Goal: Task Accomplishment & Management: Complete application form

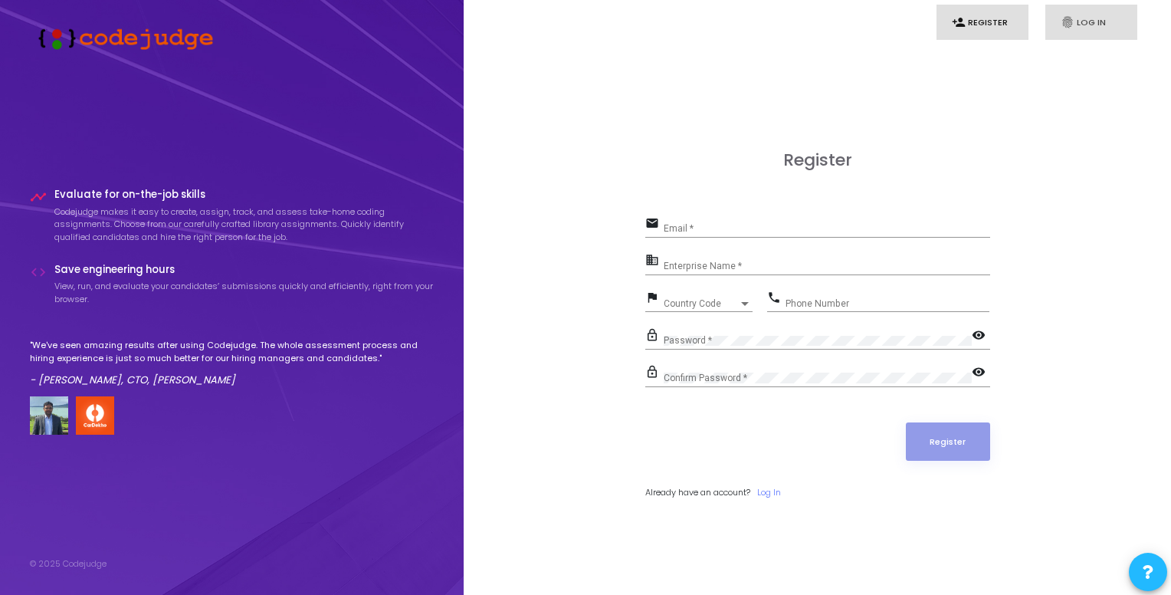
click at [1077, 24] on link "fingerprint Log In" at bounding box center [1092, 23] width 92 height 36
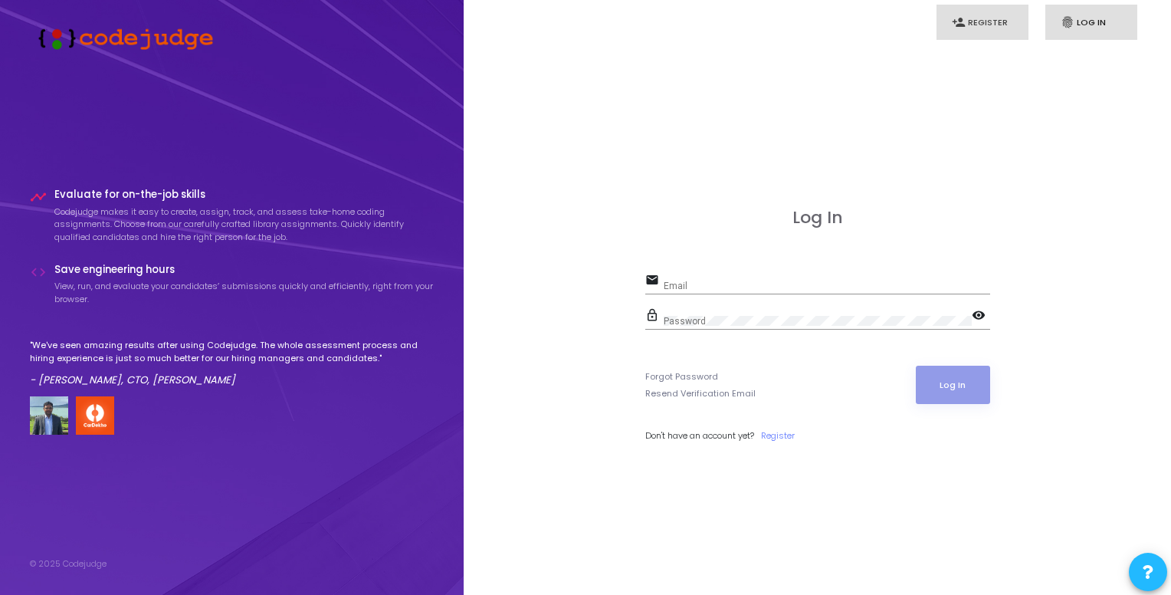
click at [980, 19] on link "person_add Register" at bounding box center [983, 23] width 92 height 36
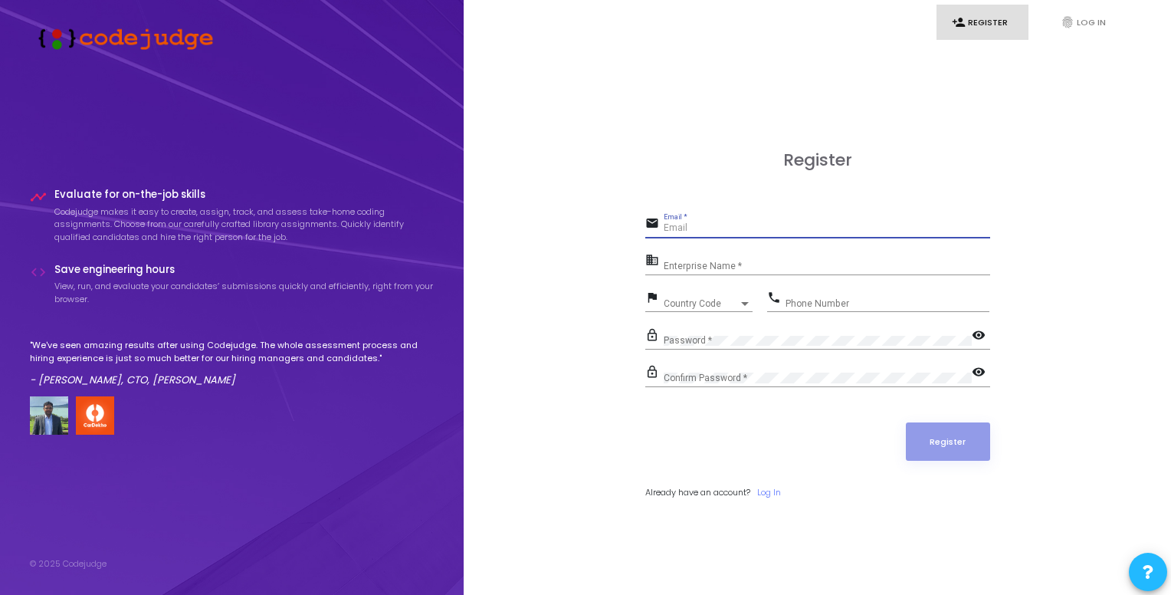
click at [694, 231] on input "Email *" at bounding box center [827, 228] width 327 height 11
type input "[EMAIL_ADDRESS][DOMAIN_NAME]"
type input "IIITT"
click at [701, 301] on span "Country Code" at bounding box center [691, 303] width 54 height 10
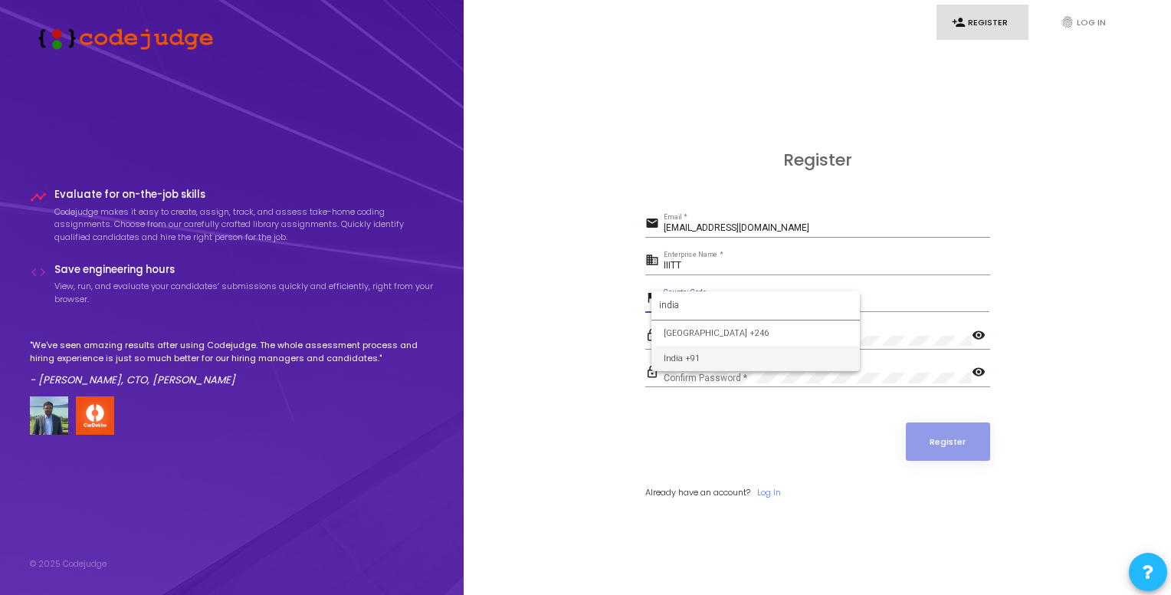
type input "india"
click at [894, 298] on input "Phone Number" at bounding box center [888, 303] width 204 height 11
type input "8889520570"
click at [789, 323] on form "email 231240@iiitt.ac.in Email * business IIITT Enterprise Name * flag India +9…" at bounding box center [817, 356] width 345 height 286
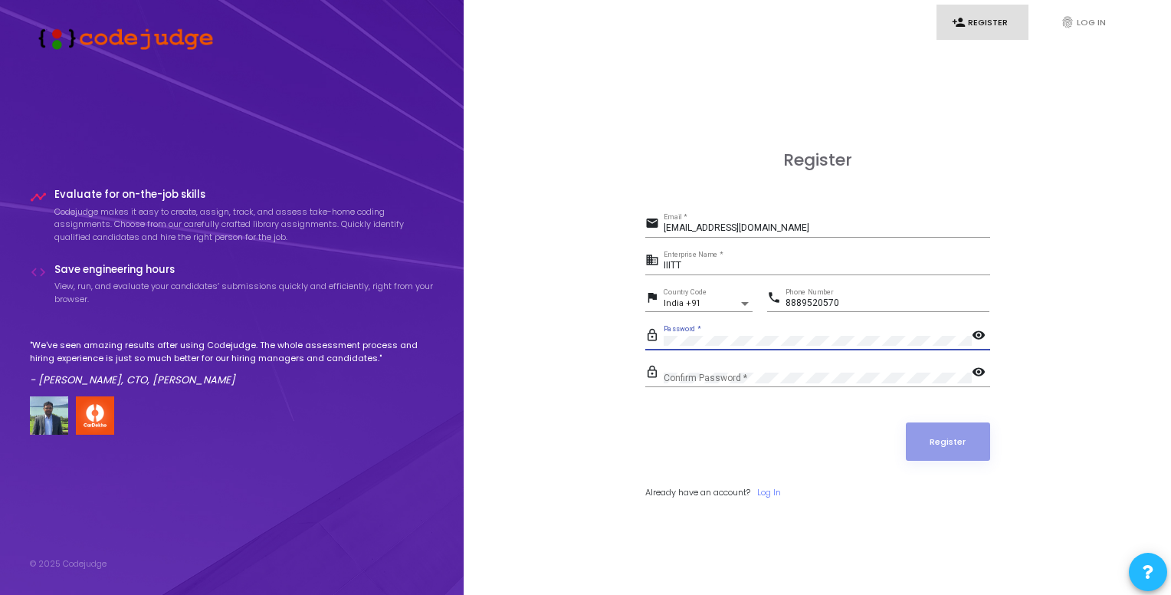
click at [742, 370] on div "Confirm Password *" at bounding box center [818, 375] width 308 height 24
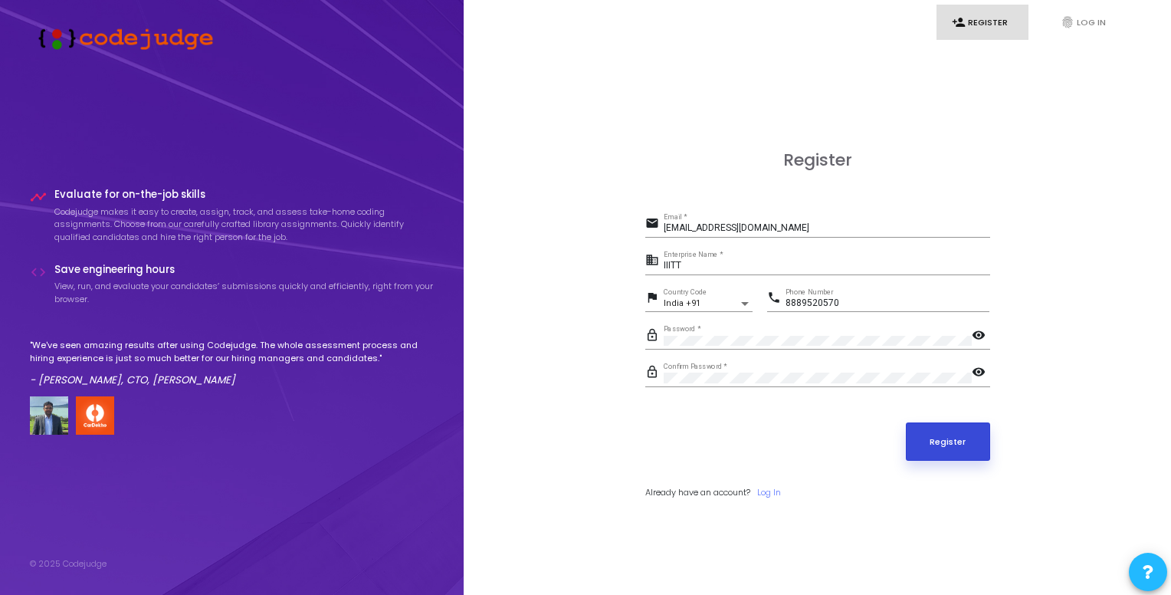
click at [979, 437] on button "Register" at bounding box center [948, 441] width 84 height 38
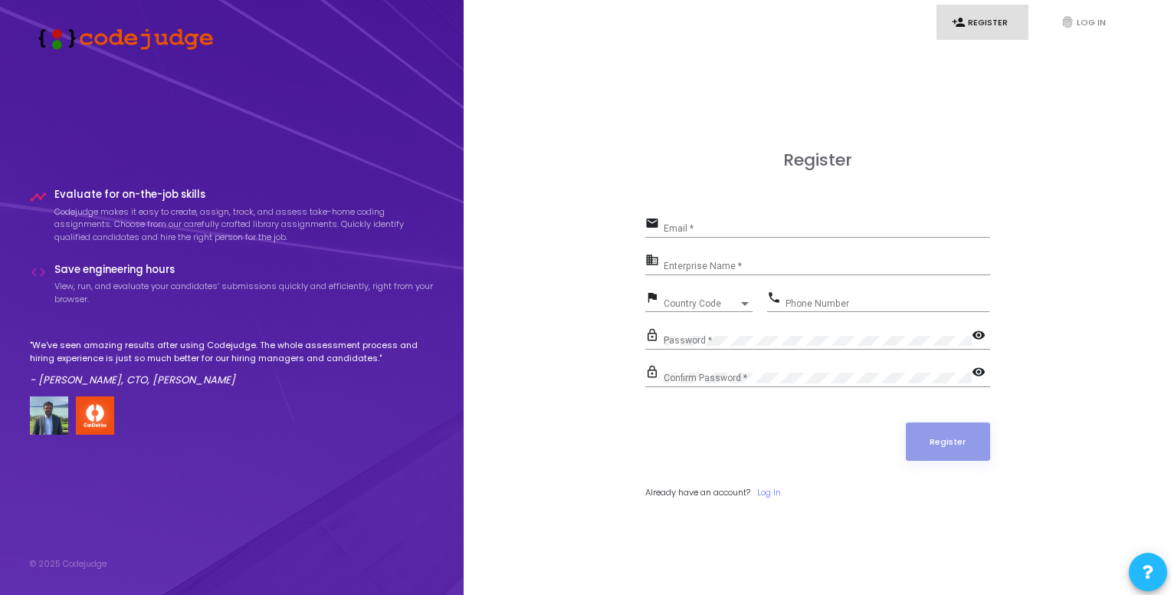
click at [774, 483] on form "email Email * business Enterprise Name * flag Country Code Country Code phone P…" at bounding box center [817, 356] width 345 height 286
click at [776, 486] on link "Log In" at bounding box center [769, 492] width 24 height 13
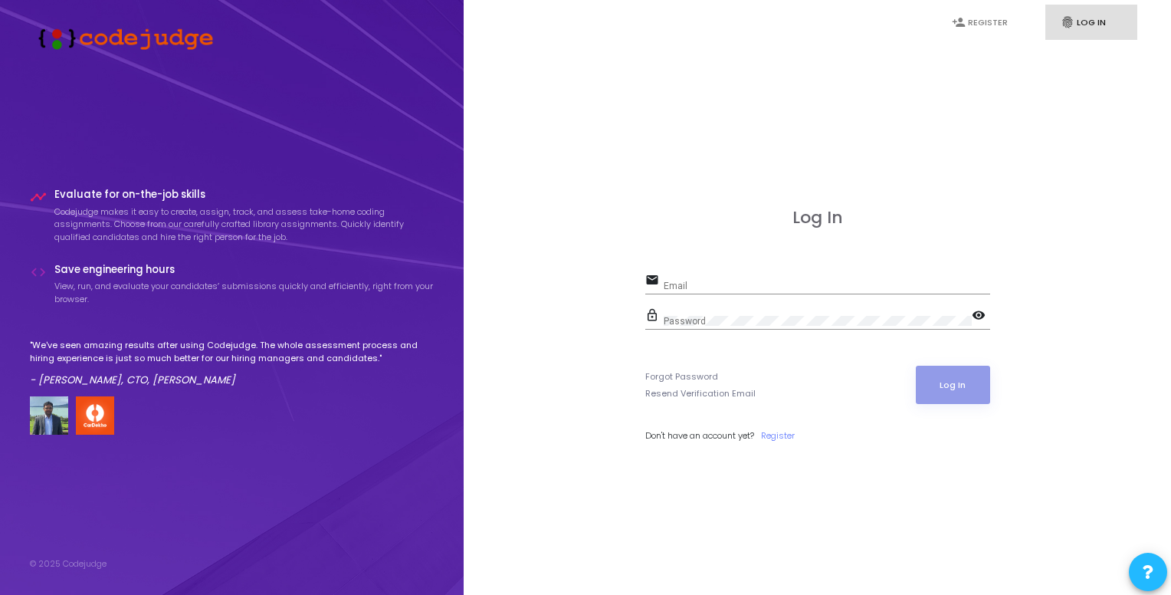
click at [763, 266] on div "Log In email Email lock_outline Password visibility Forgot Password Resend Veri…" at bounding box center [817, 342] width 345 height 268
click at [745, 286] on input "Email" at bounding box center [827, 286] width 327 height 11
type input "[EMAIL_ADDRESS][DOMAIN_NAME]"
click at [940, 380] on button "Log In" at bounding box center [953, 385] width 74 height 38
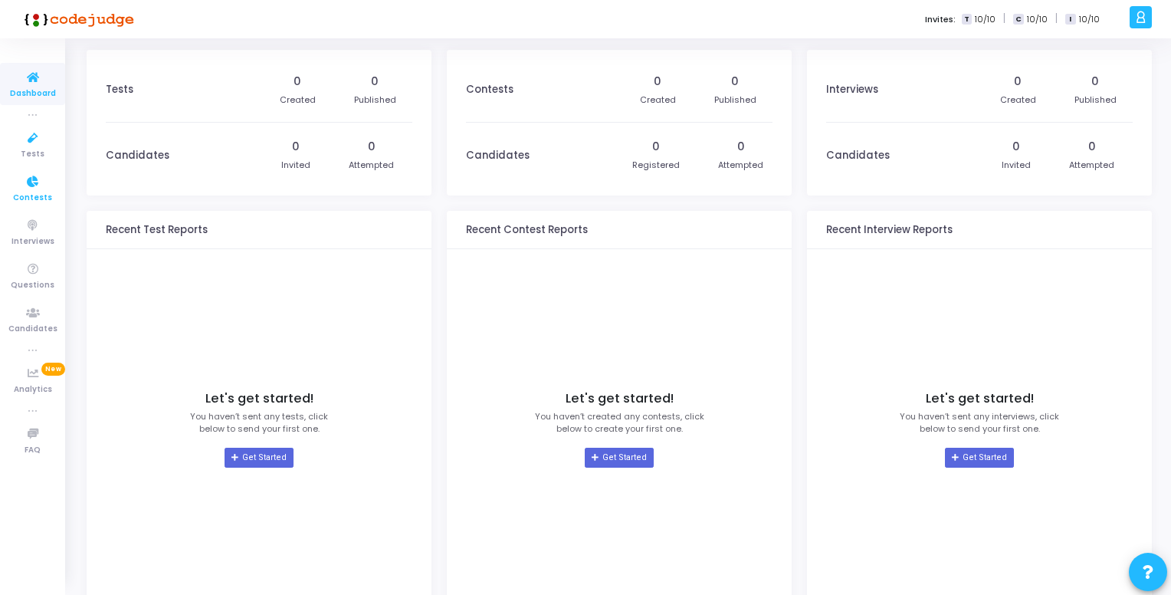
click at [35, 178] on icon at bounding box center [33, 181] width 32 height 19
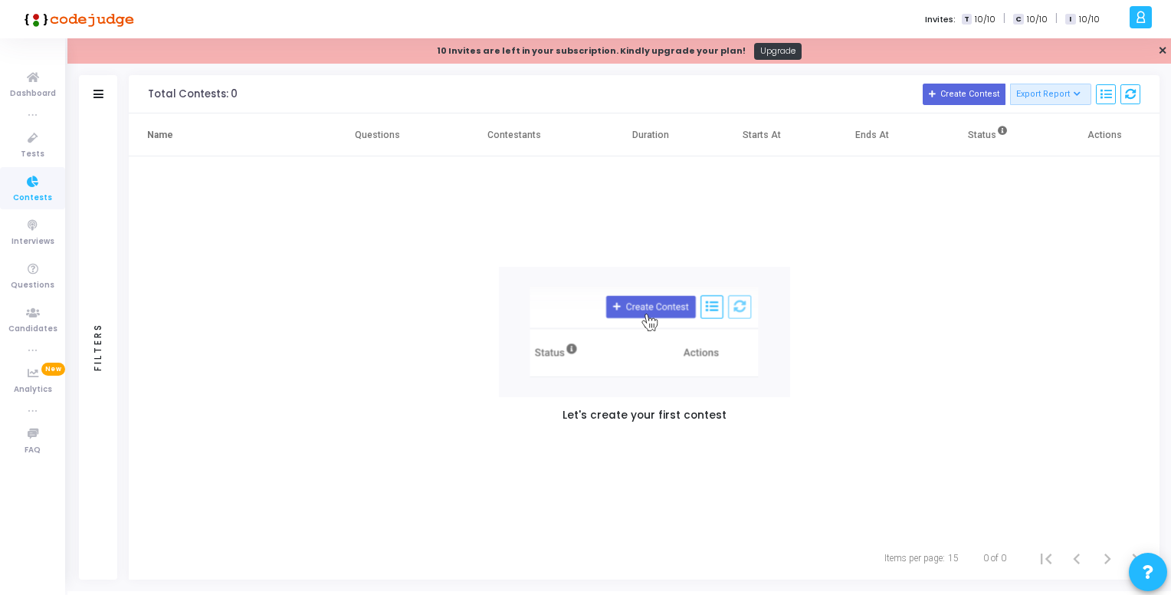
click at [1079, 21] on div "I 10/10" at bounding box center [1082, 19] width 34 height 13
click at [1072, 15] on span "I" at bounding box center [1070, 19] width 10 height 11
click at [54, 84] on link "Dashboard" at bounding box center [32, 84] width 65 height 42
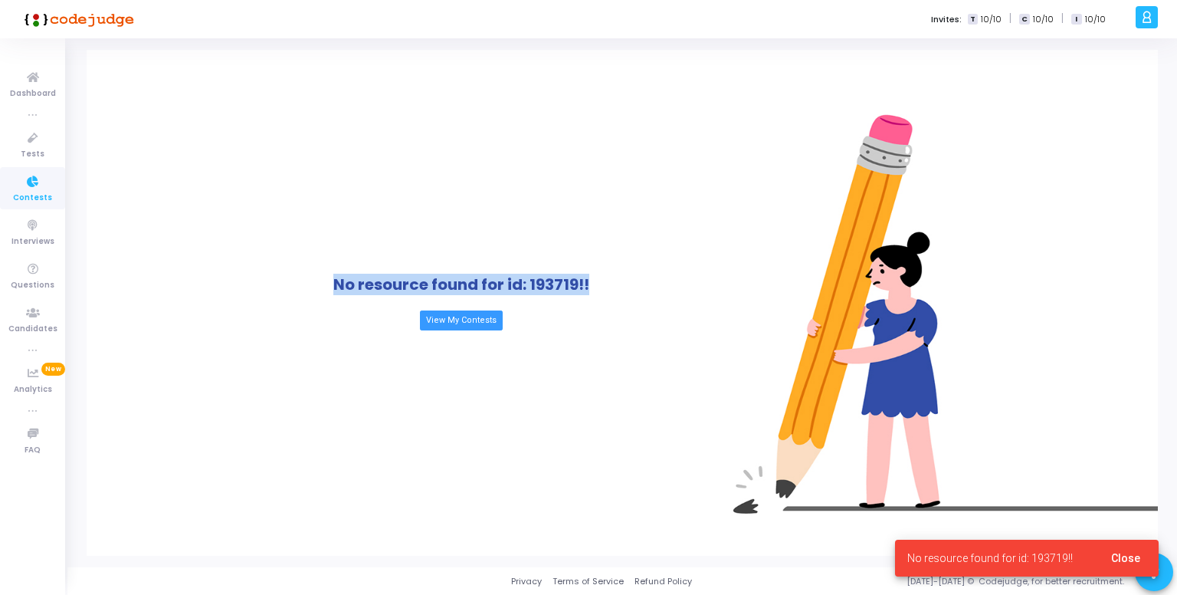
drag, startPoint x: 331, startPoint y: 278, endPoint x: 604, endPoint y: 286, distance: 273.0
click at [604, 286] on div "No resource found for id: 193719!! View My Contests" at bounding box center [462, 303] width 750 height 506
